Goal: Task Accomplishment & Management: Manage account settings

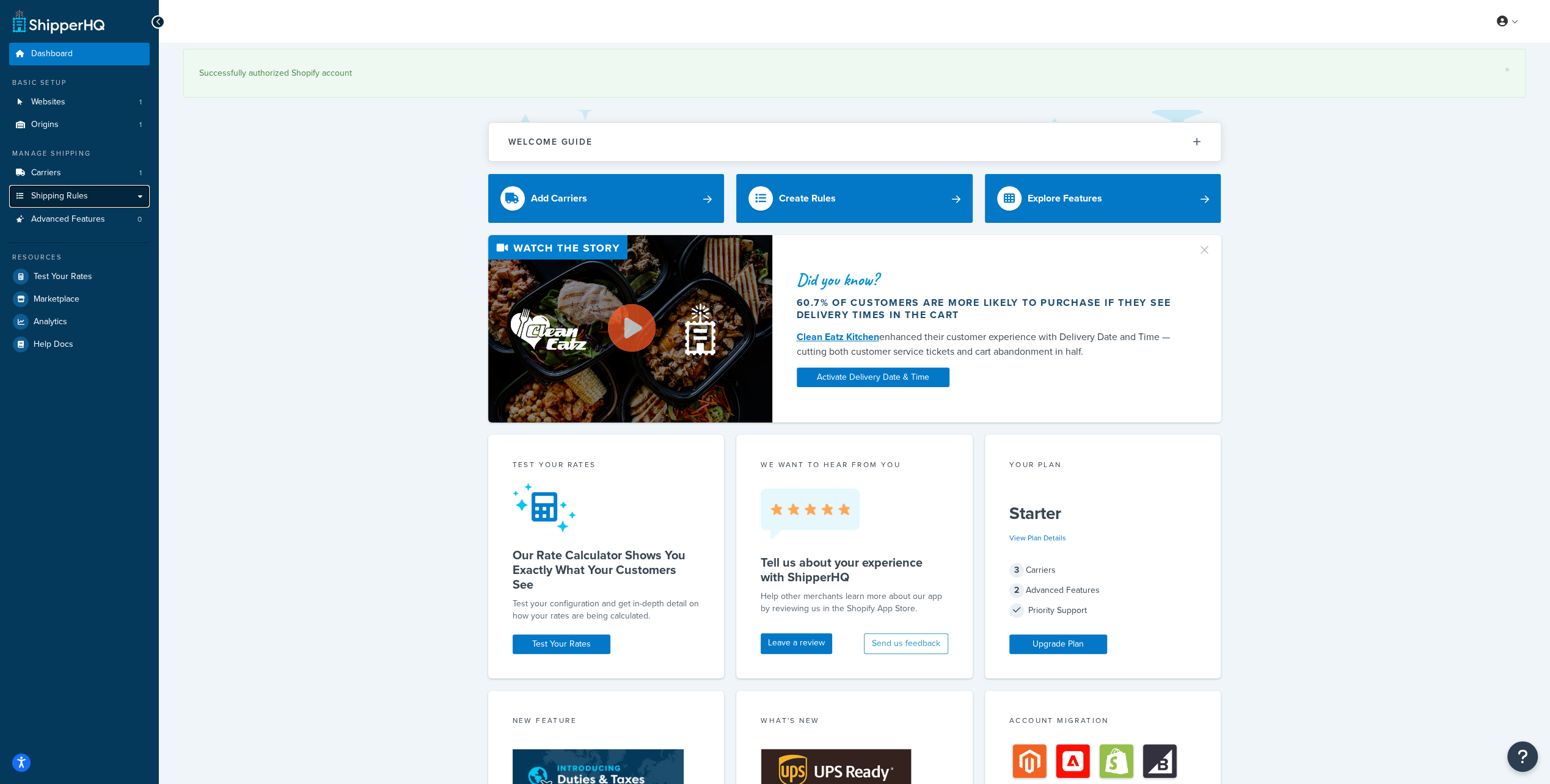
click at [60, 202] on span "Shipping Rules" at bounding box center [60, 196] width 57 height 10
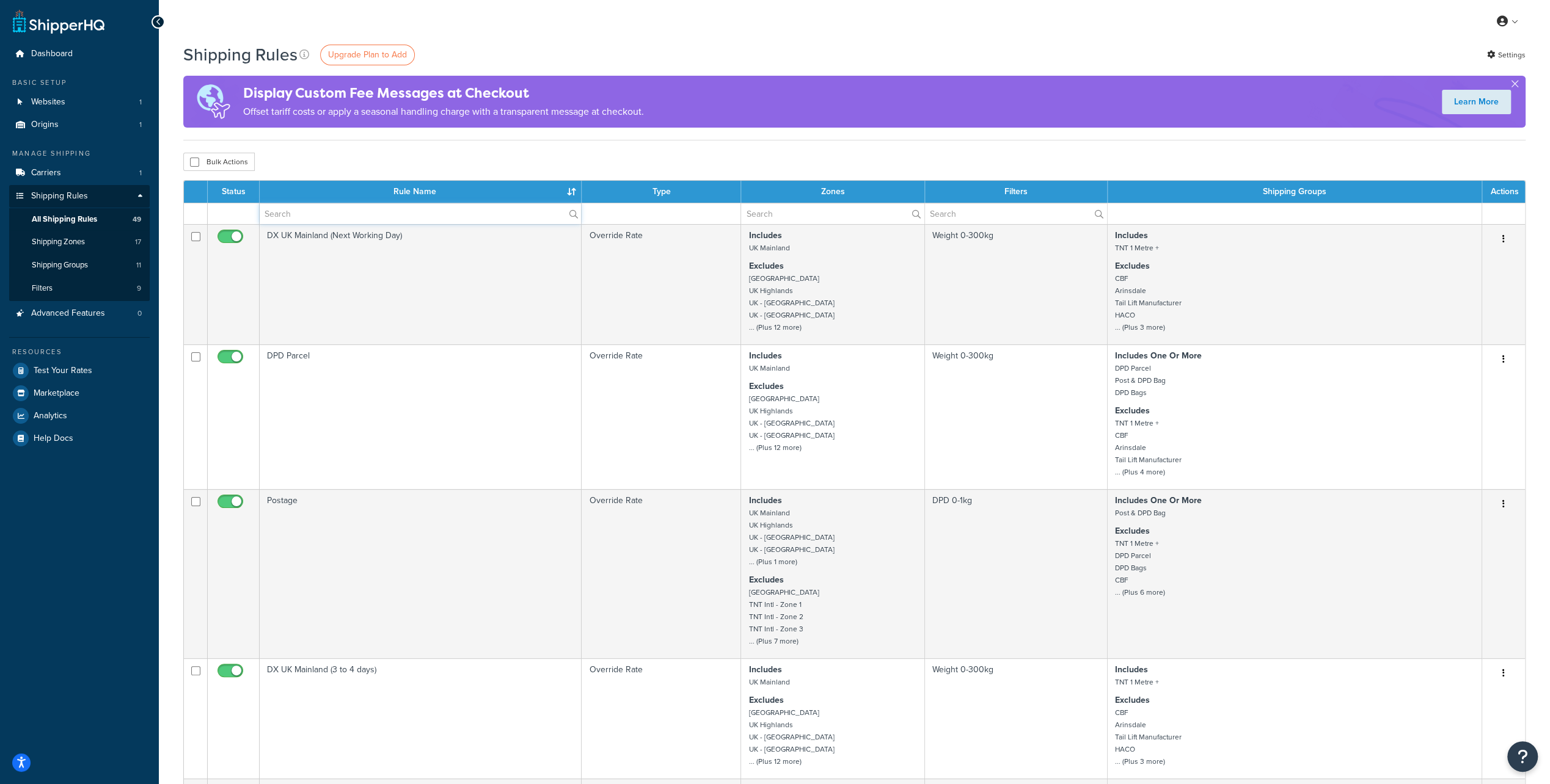
click at [409, 211] on input "text" at bounding box center [420, 213] width 321 height 21
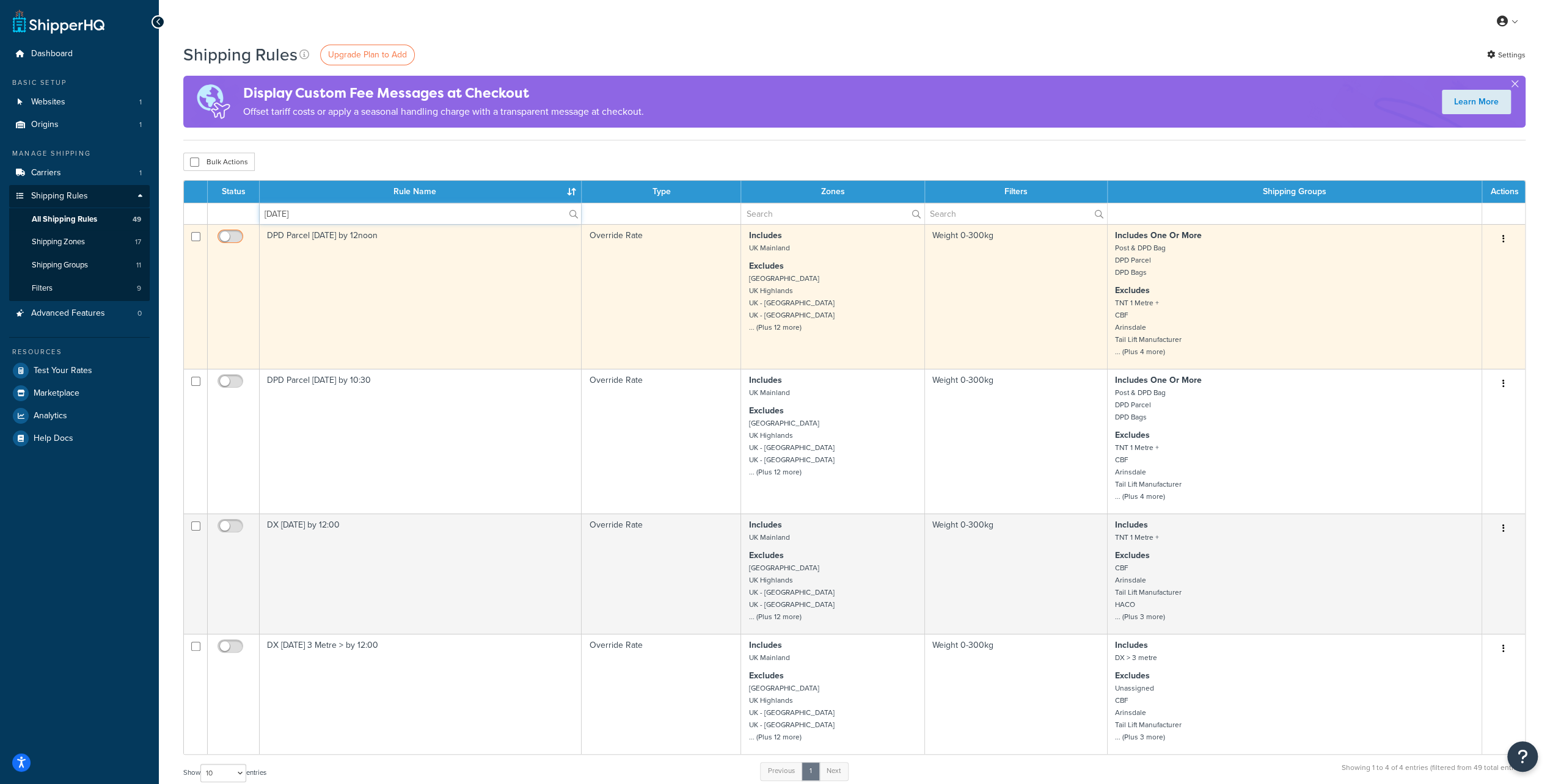
type input "[DATE]"
click at [226, 237] on input "checkbox" at bounding box center [231, 240] width 33 height 16
checkbox input "true"
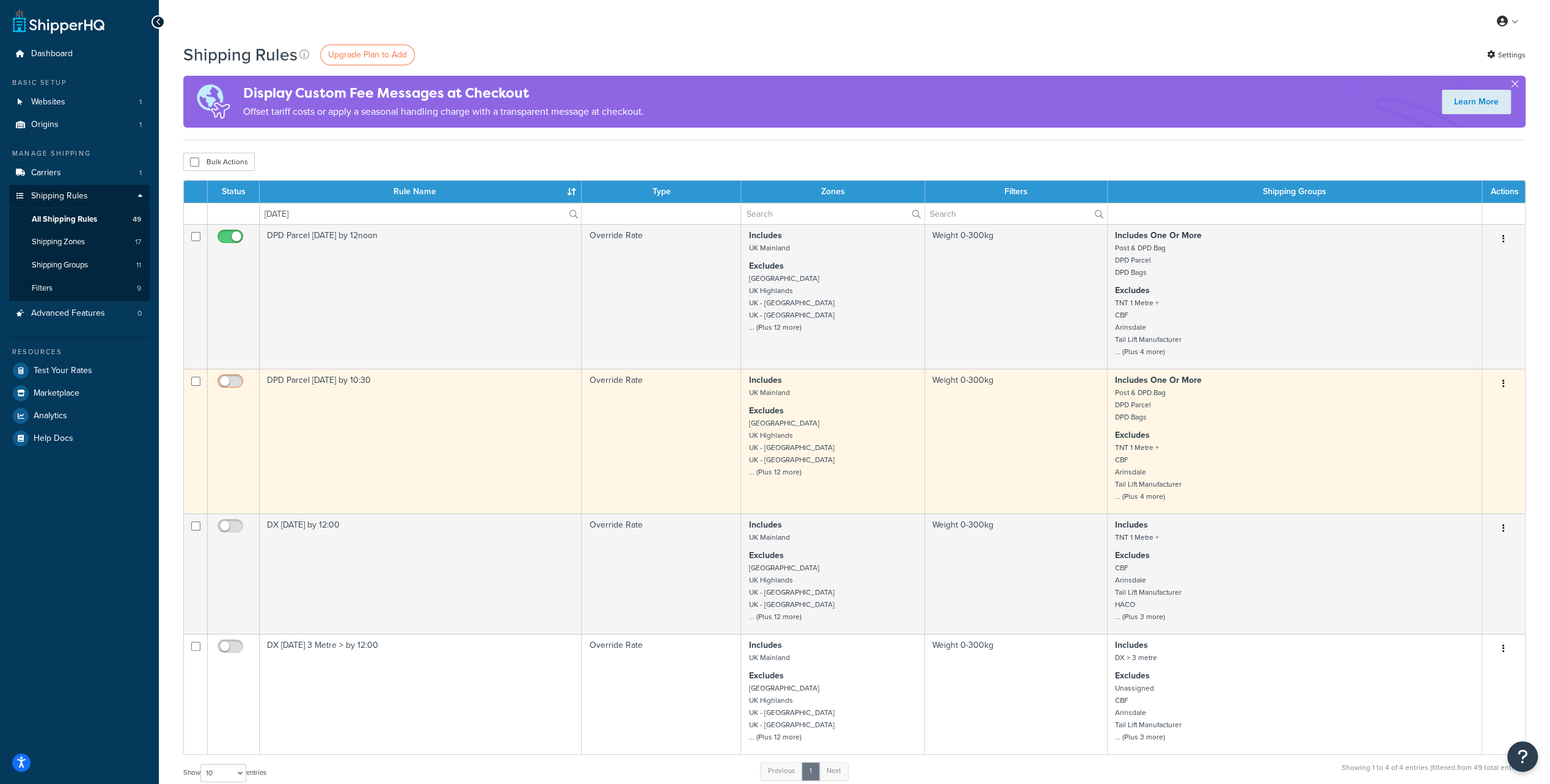
click at [231, 382] on input "checkbox" at bounding box center [231, 385] width 33 height 16
checkbox input "true"
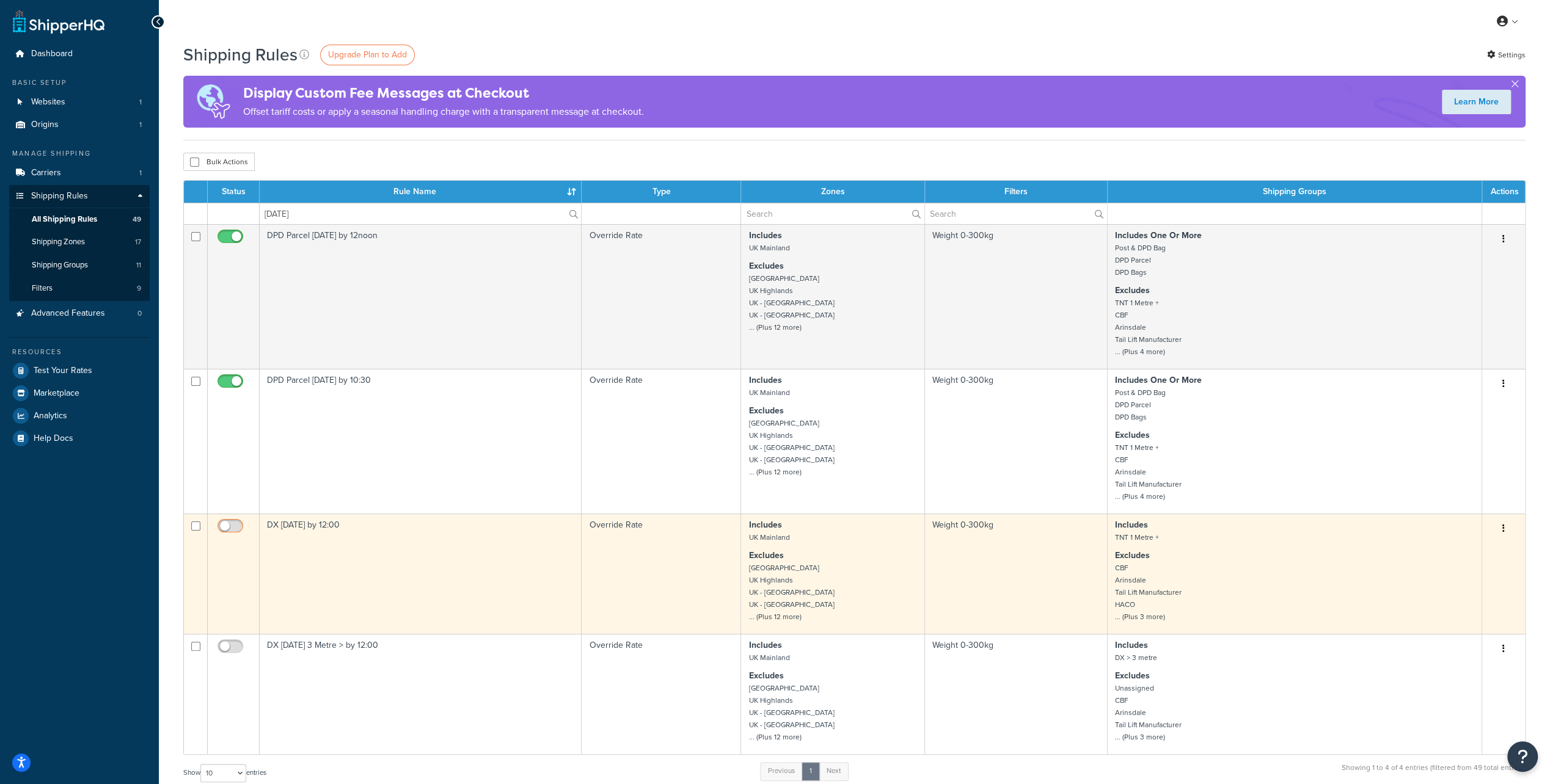
click at [226, 527] on input "checkbox" at bounding box center [231, 529] width 33 height 16
checkbox input "true"
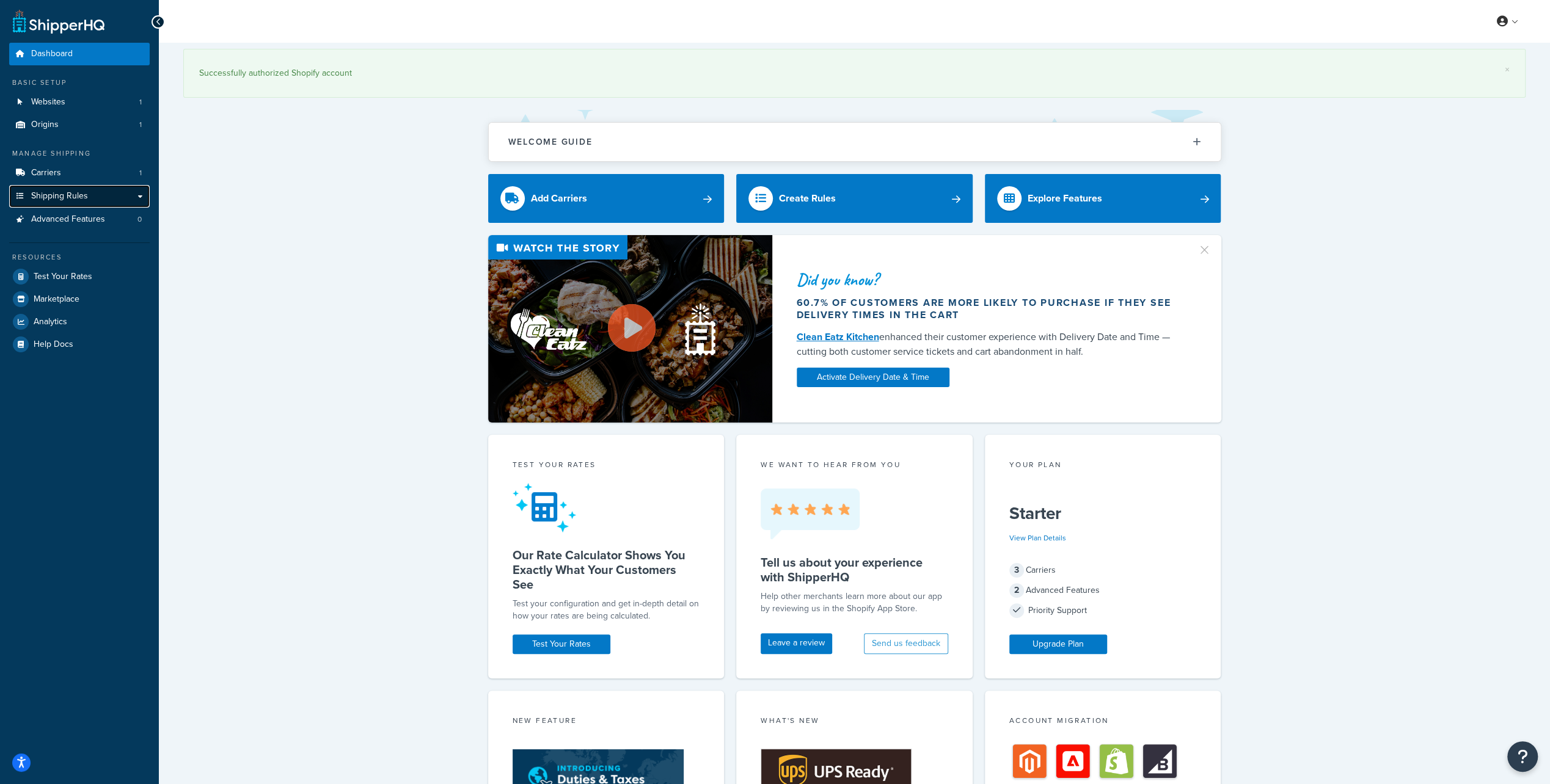
click at [68, 202] on span "Shipping Rules" at bounding box center [60, 196] width 57 height 10
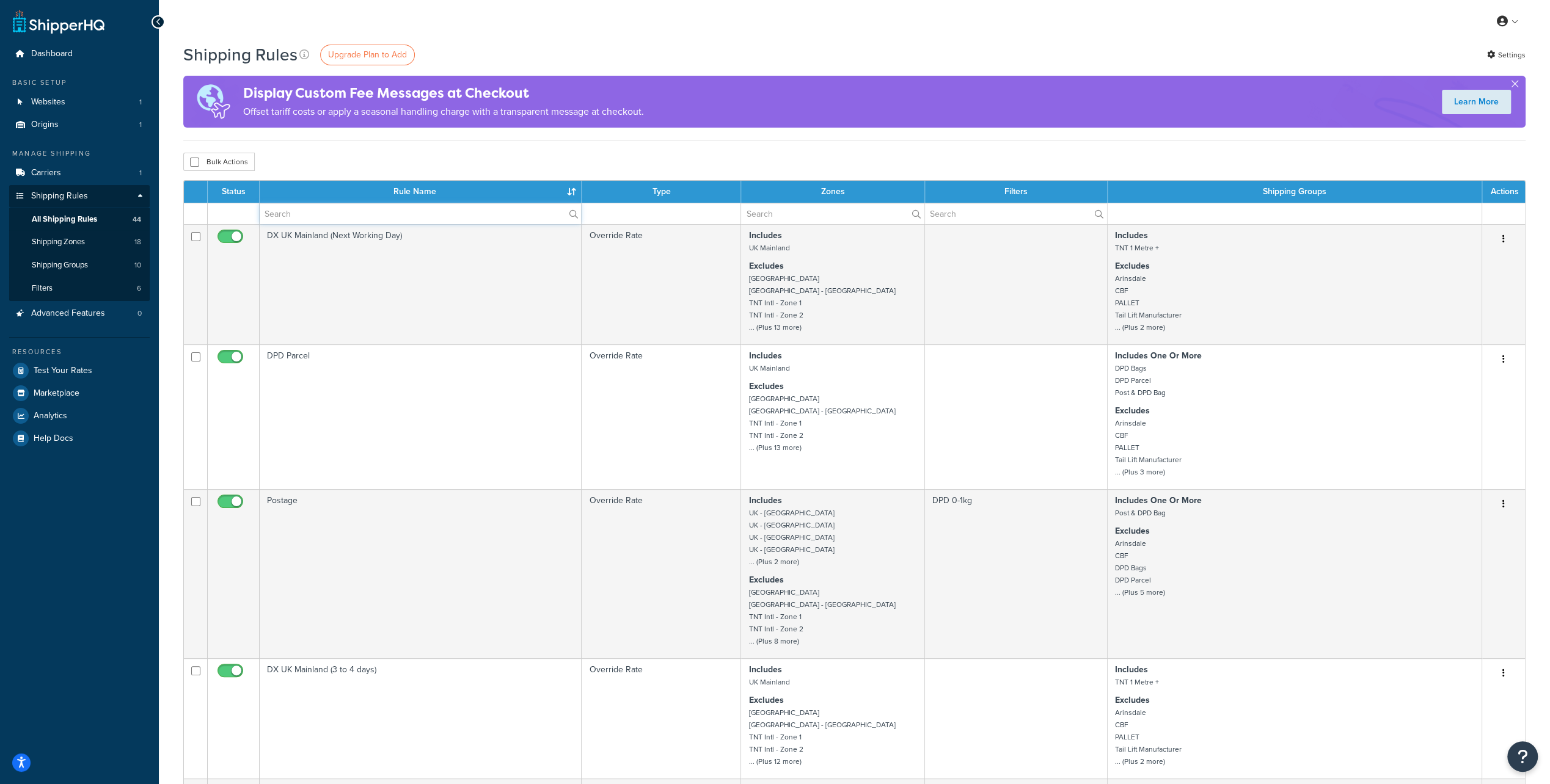
click at [342, 216] on input "text" at bounding box center [420, 213] width 321 height 21
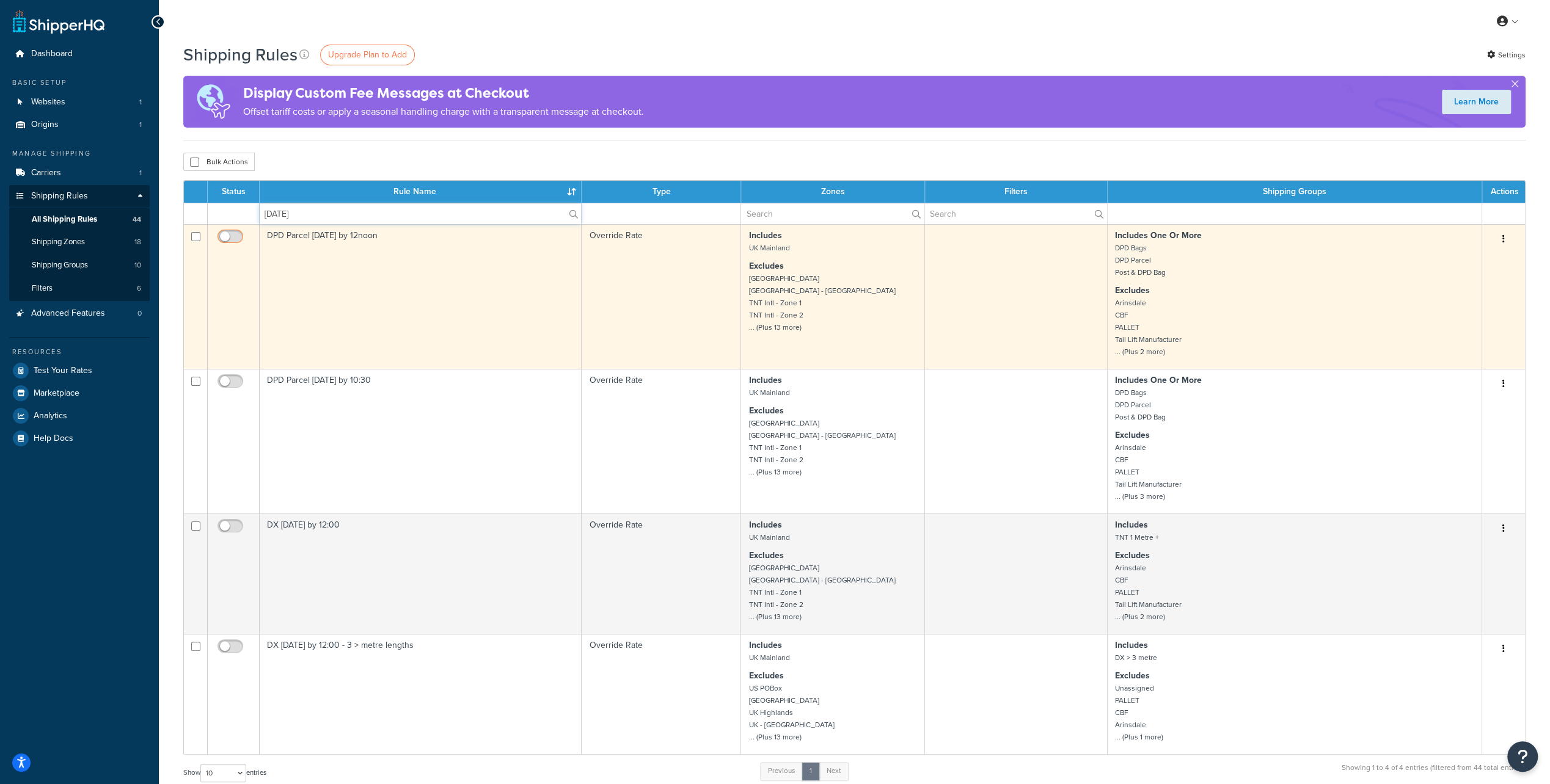
type input "[DATE]"
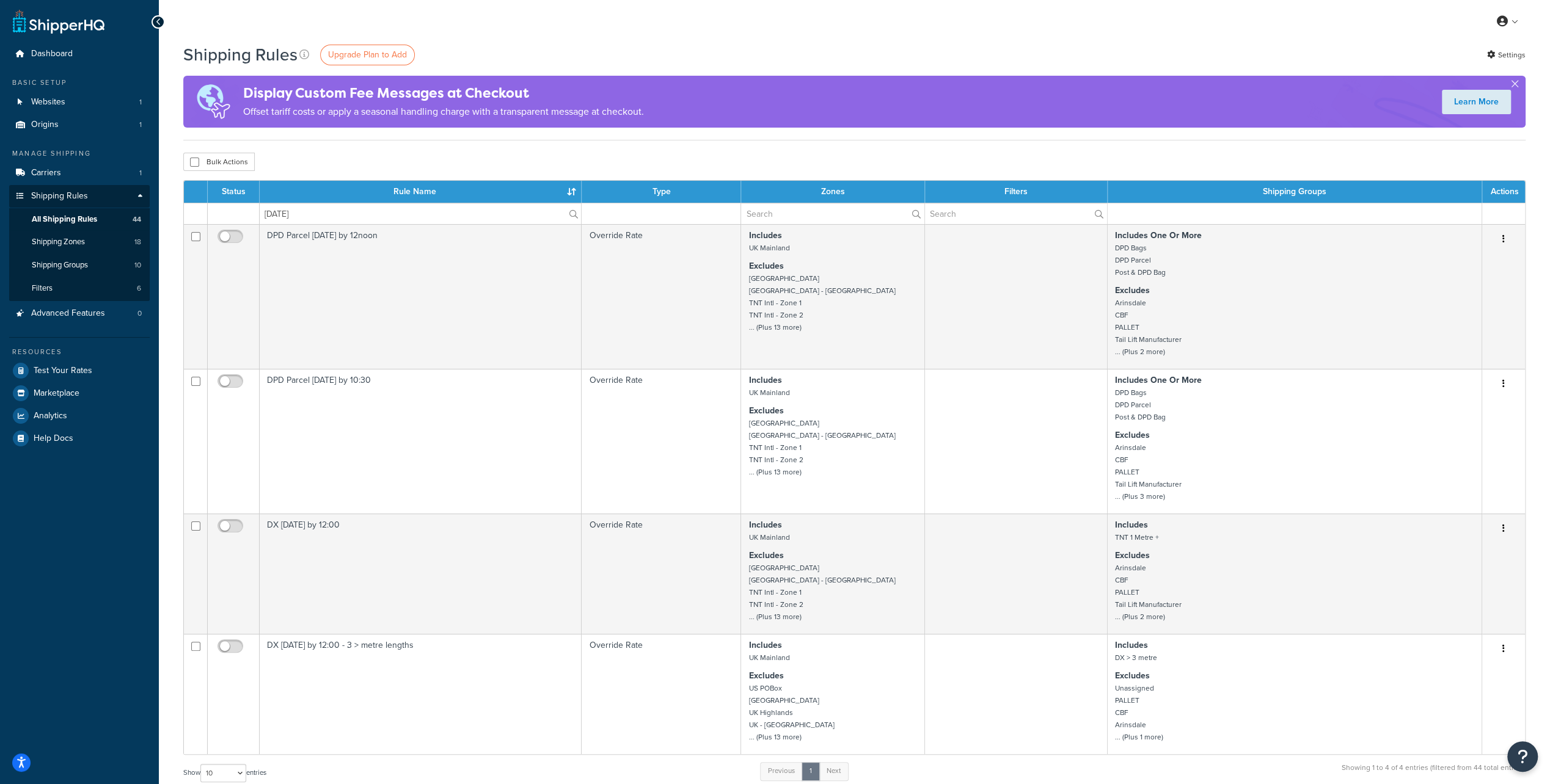
click at [229, 234] on input "checkbox" at bounding box center [231, 240] width 33 height 16
checkbox input "true"
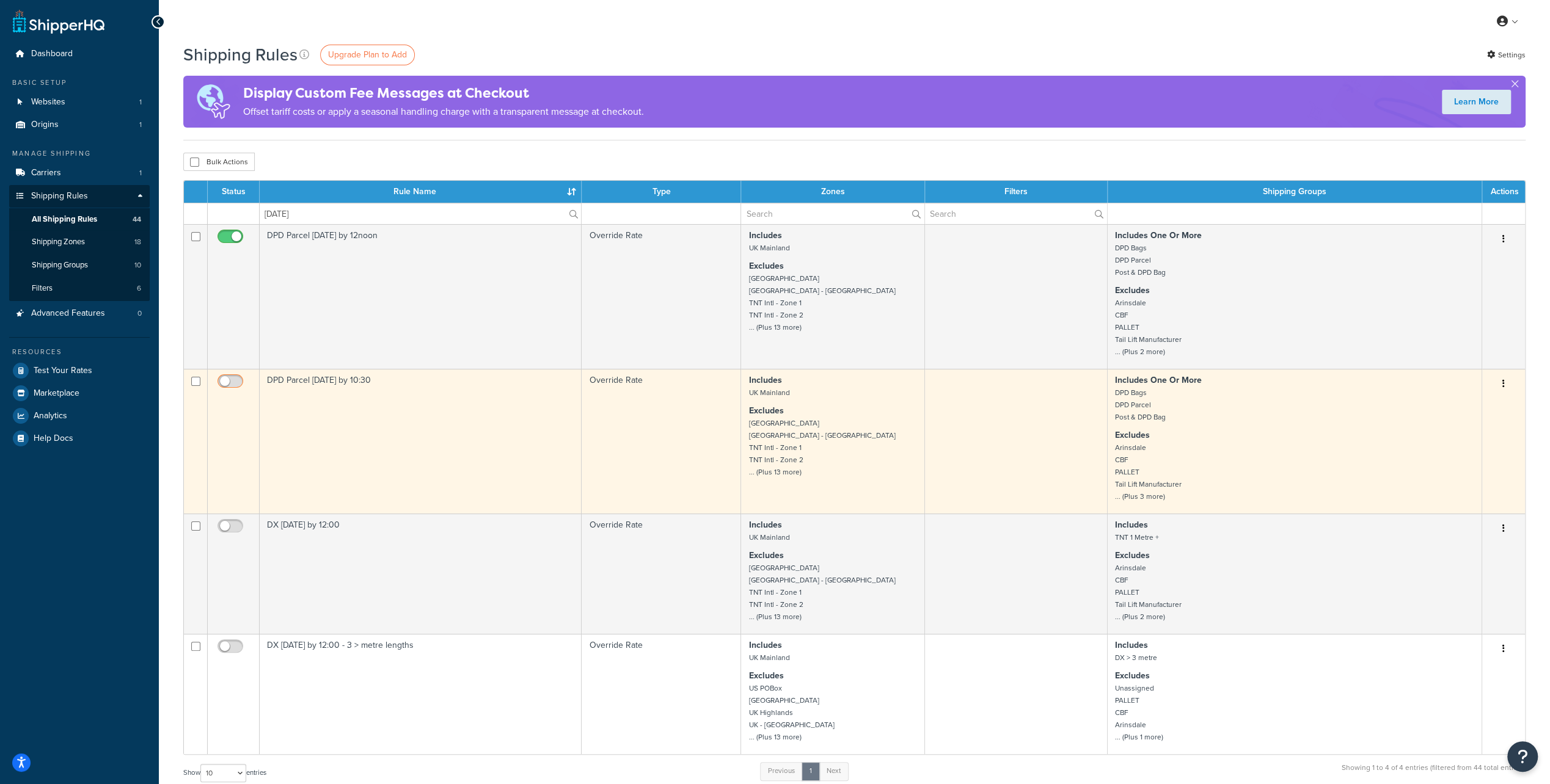
click at [227, 388] on input "checkbox" at bounding box center [231, 385] width 33 height 16
checkbox input "true"
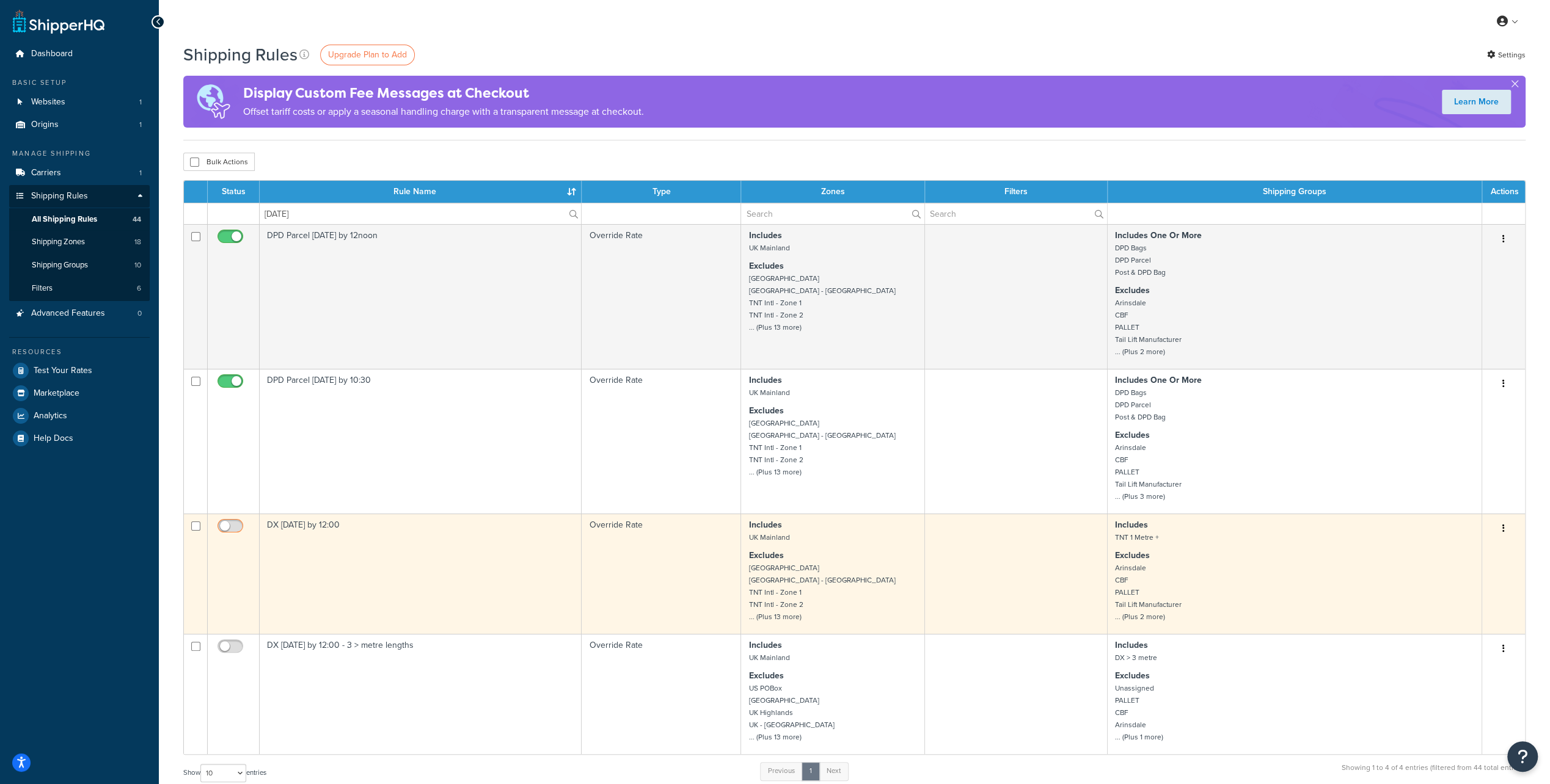
click at [231, 524] on input "checkbox" at bounding box center [231, 529] width 33 height 16
checkbox input "true"
